Goal: Task Accomplishment & Management: Complete application form

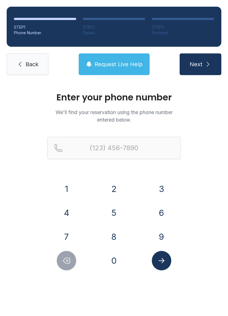
click at [160, 206] on button "6" at bounding box center [161, 212] width 19 height 19
click at [68, 235] on button "7" at bounding box center [66, 236] width 19 height 19
click at [158, 234] on button "9" at bounding box center [161, 236] width 19 height 19
click at [162, 186] on button "3" at bounding box center [161, 188] width 19 height 19
click at [71, 263] on button "Delete number" at bounding box center [66, 260] width 19 height 19
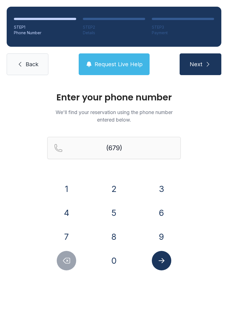
click at [71, 263] on button "Delete number" at bounding box center [66, 260] width 19 height 19
click at [118, 240] on button "8" at bounding box center [113, 236] width 19 height 19
click at [169, 178] on form "(678) 1 2 3 4 5 6 7 8 9 0" at bounding box center [113, 203] width 133 height 133
click at [157, 238] on button "9" at bounding box center [161, 236] width 19 height 19
click at [164, 215] on button "6" at bounding box center [161, 212] width 19 height 19
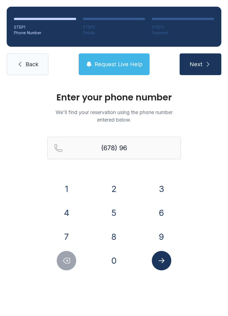
click at [74, 263] on button "Delete number" at bounding box center [66, 260] width 19 height 19
click at [74, 262] on button "Delete number" at bounding box center [66, 260] width 19 height 19
click at [161, 184] on button "3" at bounding box center [161, 188] width 19 height 19
click at [161, 241] on button "9" at bounding box center [161, 236] width 19 height 19
click at [165, 212] on button "6" at bounding box center [161, 212] width 19 height 19
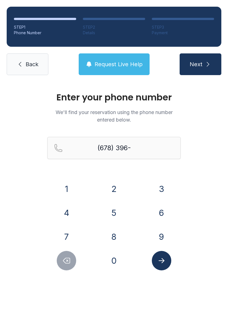
click at [118, 234] on button "8" at bounding box center [113, 236] width 19 height 19
click at [116, 211] on button "5" at bounding box center [113, 212] width 19 height 19
click at [69, 265] on button "Delete number" at bounding box center [66, 260] width 19 height 19
click at [116, 212] on button "5" at bounding box center [113, 212] width 19 height 19
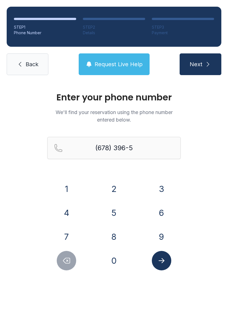
click at [114, 233] on button "8" at bounding box center [113, 236] width 19 height 19
click at [120, 185] on button "2" at bounding box center [113, 188] width 19 height 19
click at [79, 210] on div "4" at bounding box center [66, 212] width 39 height 19
click at [73, 213] on button "4" at bounding box center [66, 212] width 19 height 19
type input "[PHONE_NUMBER]"
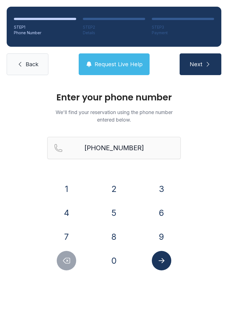
click at [161, 260] on icon "Submit lookup form" at bounding box center [161, 260] width 8 height 8
